Goal: Task Accomplishment & Management: Use online tool/utility

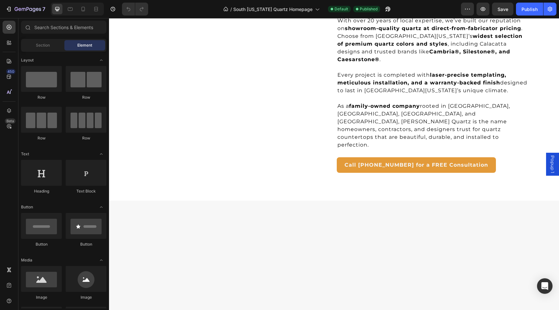
scroll to position [1175, 0]
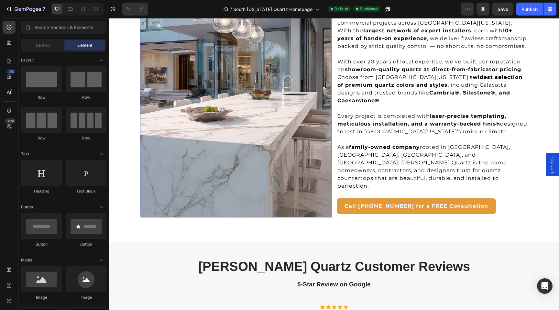
click at [237, 115] on img at bounding box center [236, 89] width 192 height 255
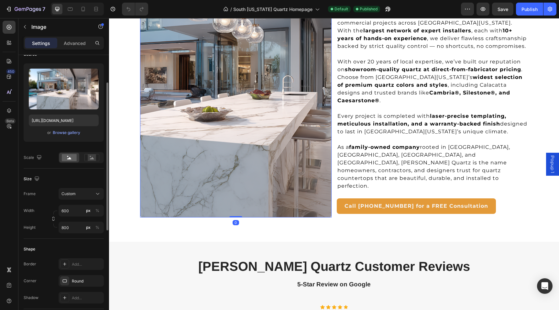
scroll to position [62, 0]
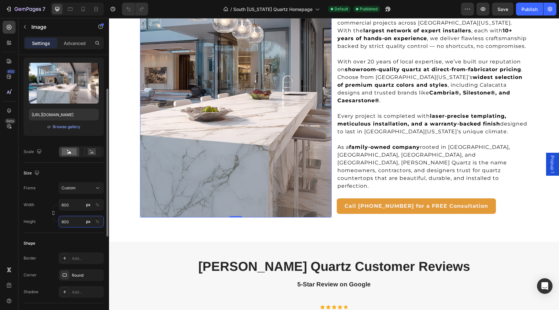
click at [76, 224] on input "800" at bounding box center [81, 222] width 45 height 12
click at [79, 235] on p "Full 100%" at bounding box center [80, 237] width 38 height 6
type input "100"
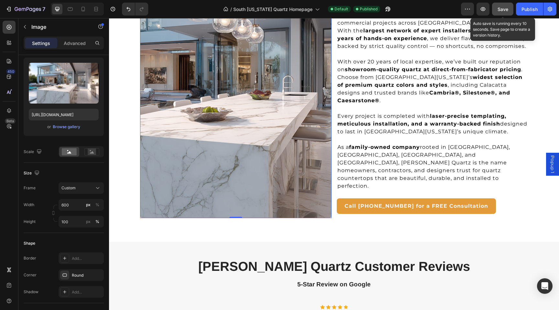
click at [499, 8] on span "Save" at bounding box center [503, 9] width 11 height 6
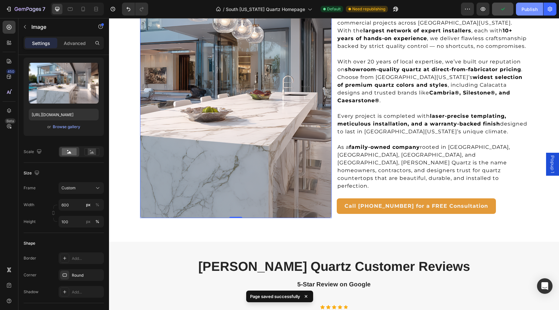
click at [527, 8] on div "Publish" at bounding box center [530, 9] width 16 height 7
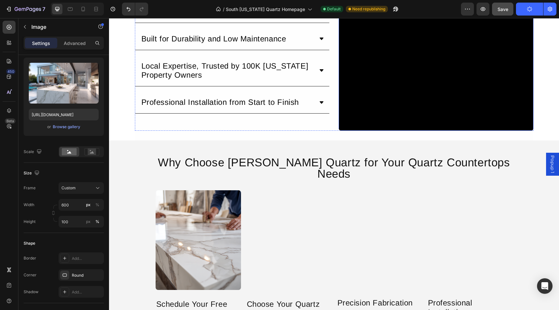
scroll to position [1885, 0]
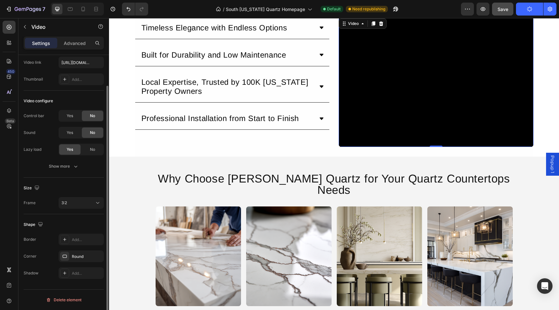
click at [352, 137] on video at bounding box center [436, 82] width 195 height 130
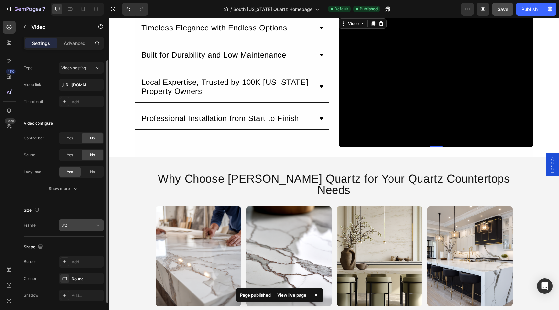
scroll to position [0, 0]
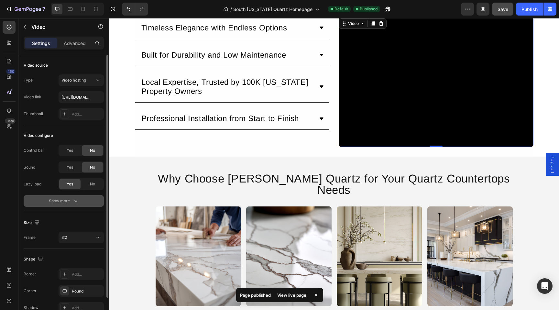
click at [75, 204] on icon "button" at bounding box center [75, 201] width 6 height 6
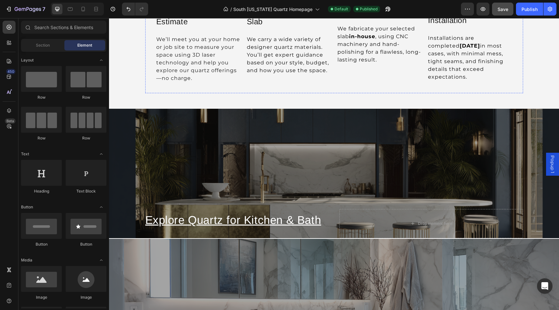
scroll to position [2188, 0]
